Goal: Complete application form

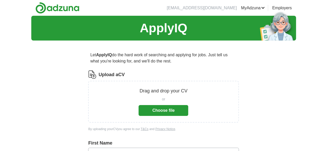
click at [153, 107] on button "Choose file" at bounding box center [164, 110] width 50 height 11
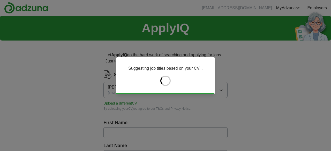
type input "******"
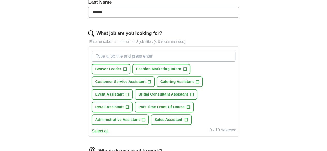
scroll to position [145, 0]
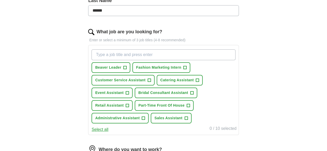
click at [171, 51] on input "What job are you looking for?" at bounding box center [164, 54] width 144 height 11
type input "retail assistant"
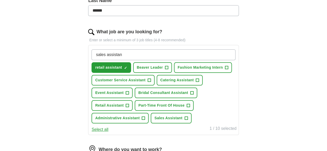
type input "sales assistant"
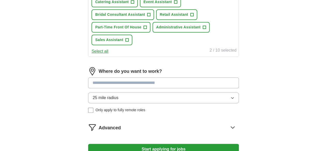
scroll to position [241, 0]
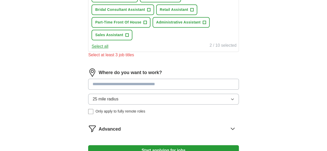
click at [159, 81] on input at bounding box center [163, 84] width 150 height 11
type input "**********"
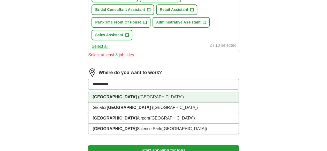
click at [150, 96] on span "([GEOGRAPHIC_DATA])" at bounding box center [161, 97] width 46 height 4
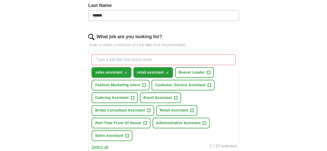
scroll to position [139, 0]
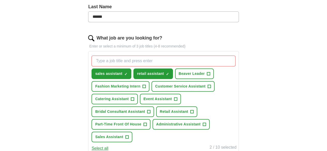
click at [154, 61] on input "What job are you looking for?" at bounding box center [164, 61] width 144 height 11
type input "retail"
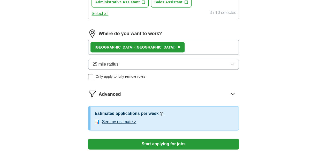
scroll to position [275, 0]
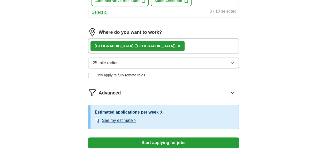
click at [213, 62] on button "25 mile radius" at bounding box center [163, 63] width 150 height 11
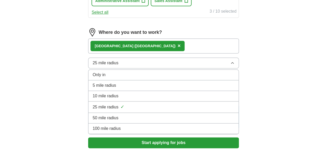
click at [182, 93] on div "10 mile radius" at bounding box center [164, 96] width 142 height 6
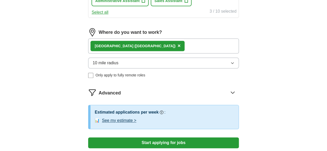
click at [138, 147] on button "Start applying for jobs" at bounding box center [163, 143] width 150 height 11
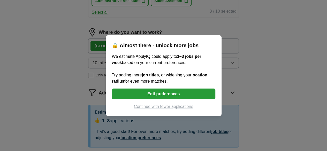
click at [187, 106] on button "Continue with fewer applications" at bounding box center [163, 107] width 103 height 6
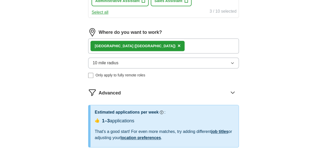
select select "**"
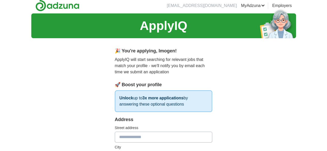
scroll to position [0, 0]
